Goal: Information Seeking & Learning: Compare options

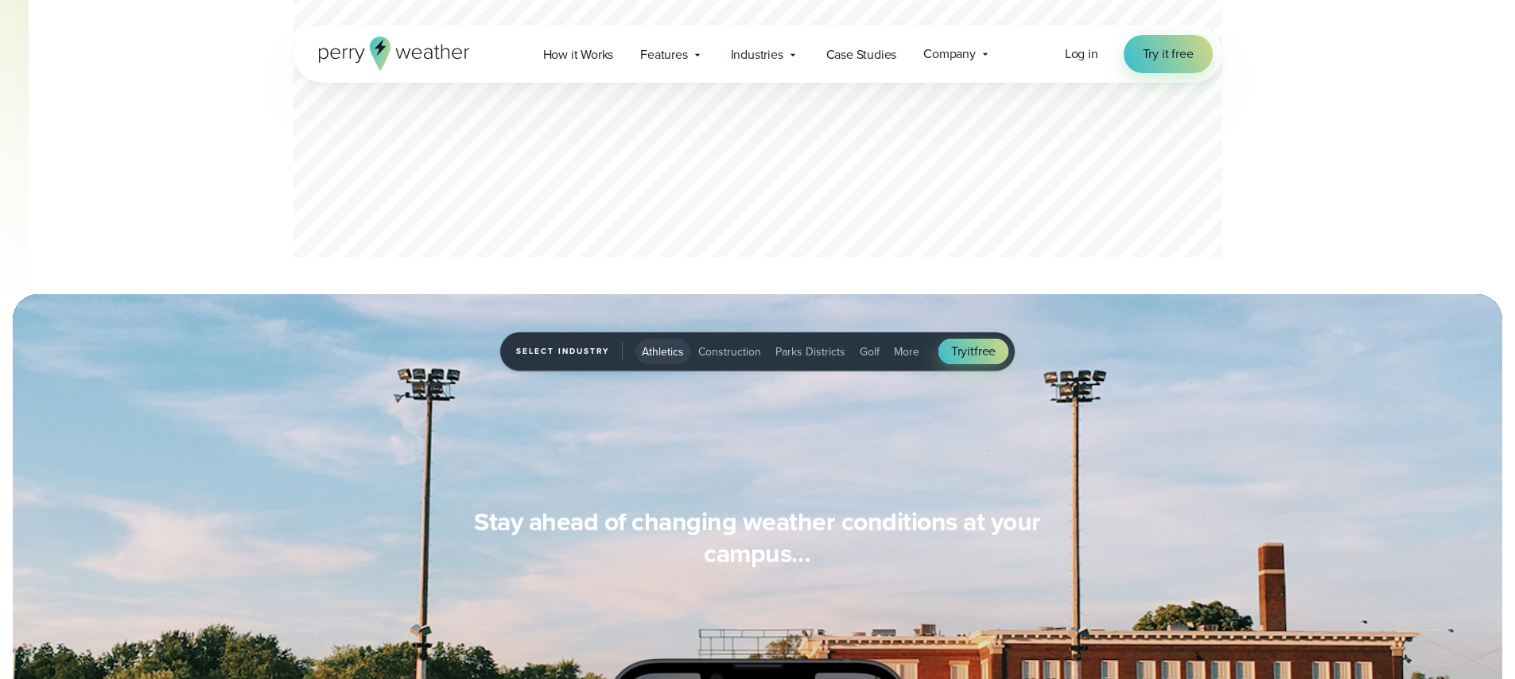
scroll to position [1044, 0]
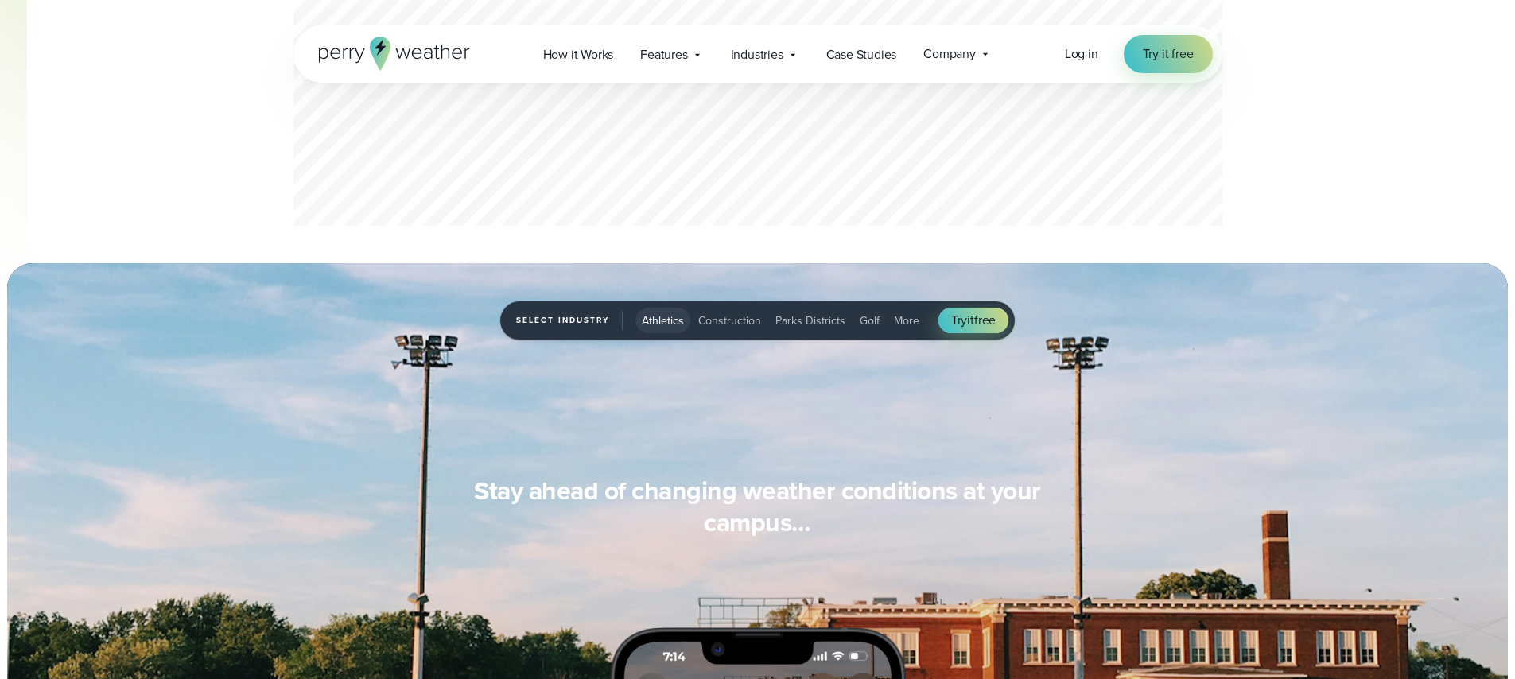
click at [794, 306] on div "Select Industry Athletics Athletics Construction Parks Districts Golf More Try …" at bounding box center [757, 320] width 515 height 39
click at [795, 313] on button "Parks Districts" at bounding box center [810, 320] width 83 height 25
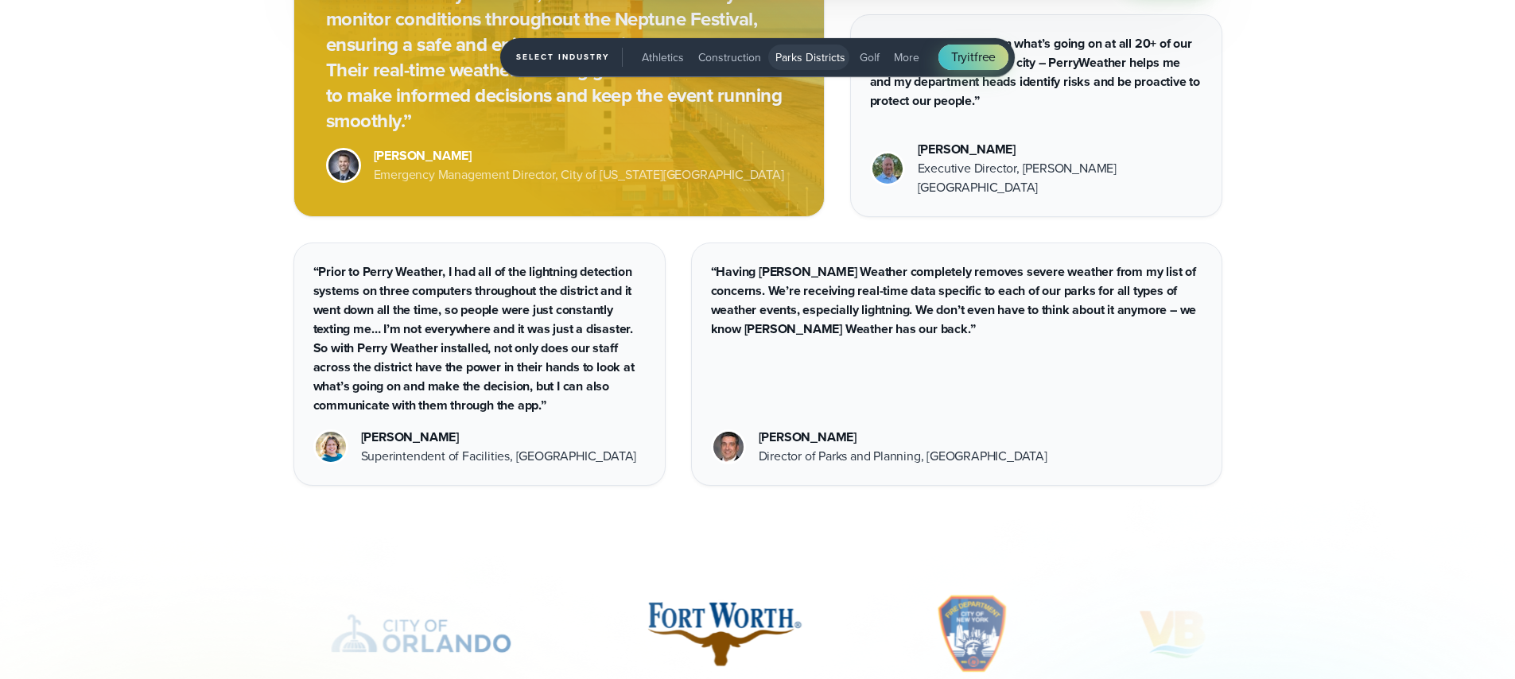
scroll to position [5637, 0]
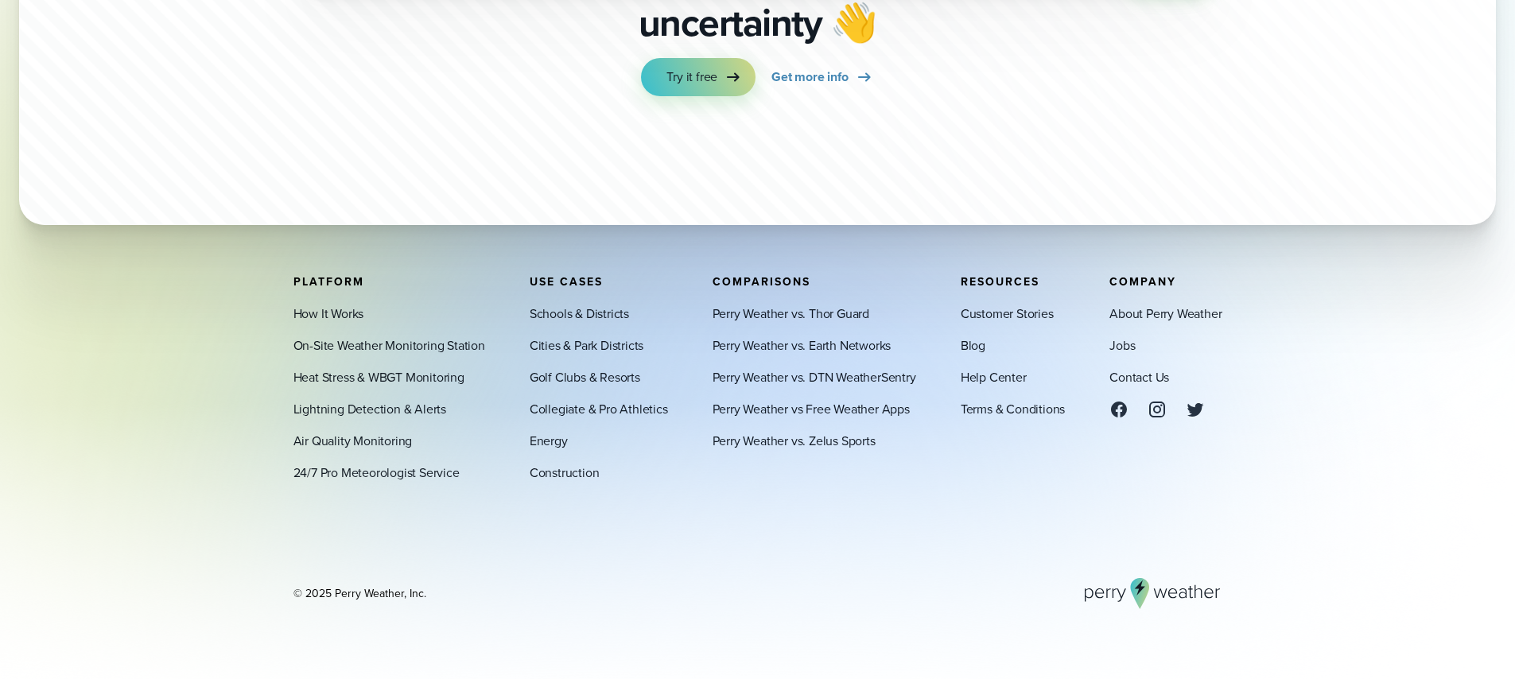
click at [765, 330] on div "Perry Weather vs. Thor Guard Perry Weather vs. Earth Networks Perry Weather vs.…" at bounding box center [815, 377] width 204 height 146
click at [774, 305] on link "Perry Weather vs. Thor Guard" at bounding box center [791, 313] width 157 height 19
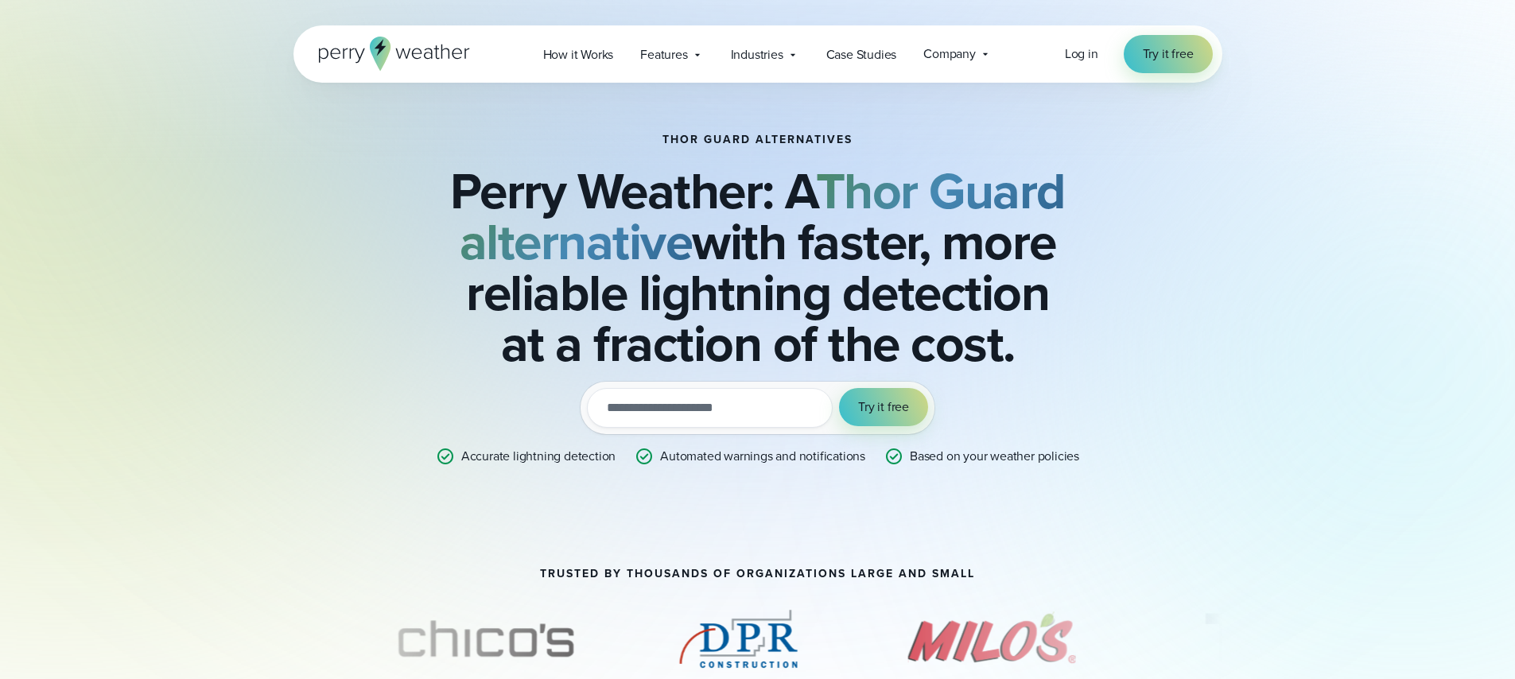
click at [459, 54] on icon at bounding box center [394, 54] width 151 height 34
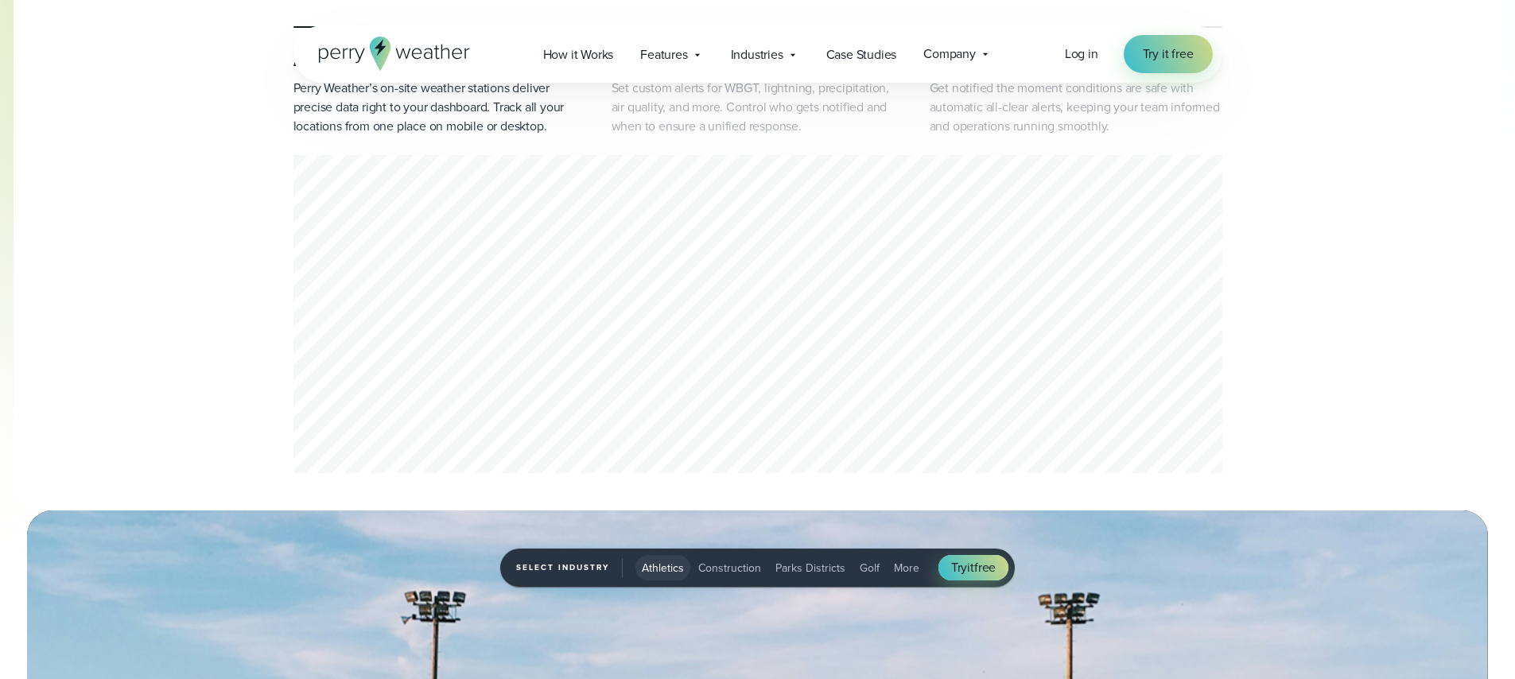
click at [806, 569] on span "Parks Districts" at bounding box center [811, 568] width 70 height 17
